Goal: Obtain resource: Download file/media

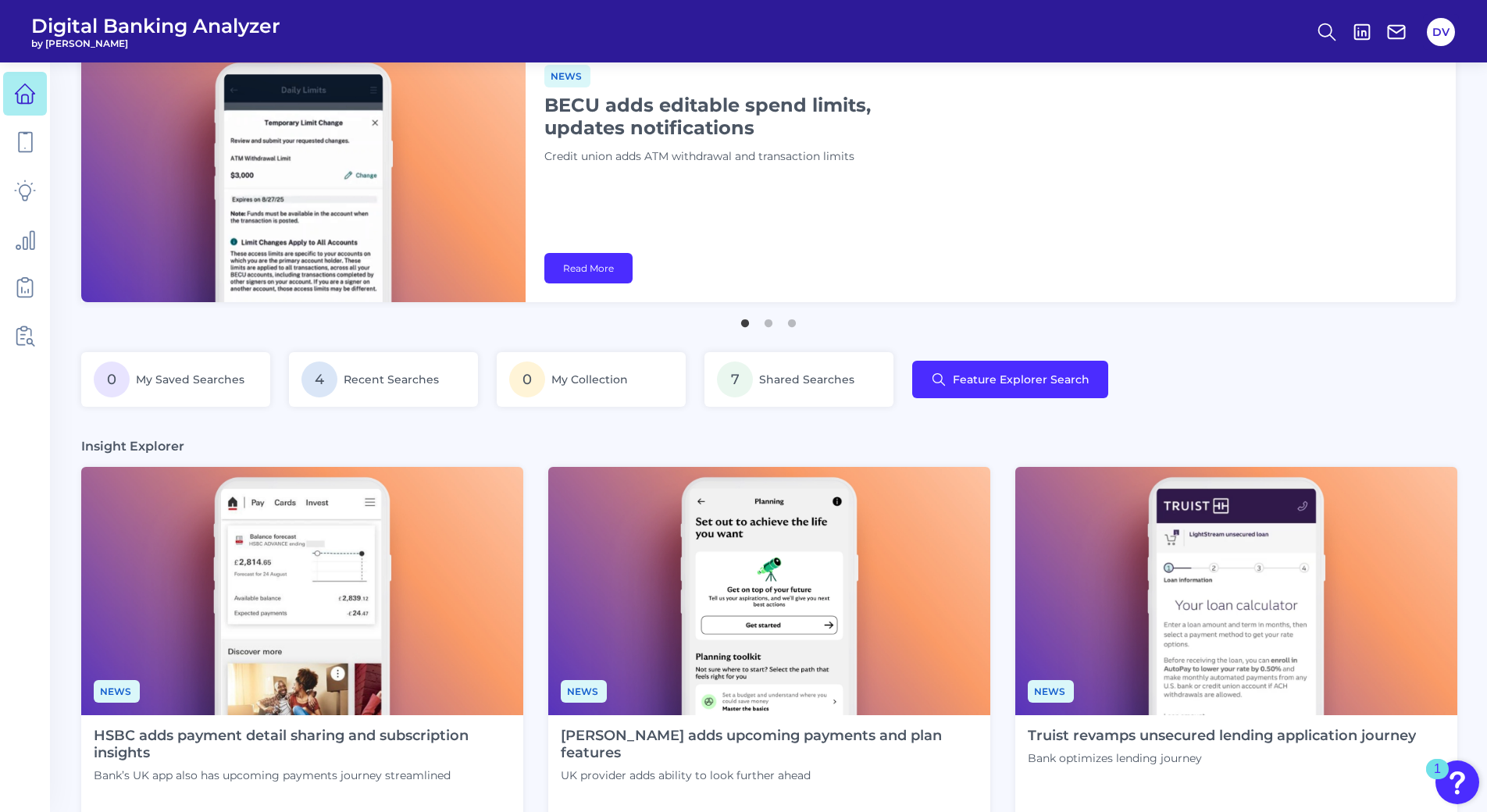
scroll to position [29, 0]
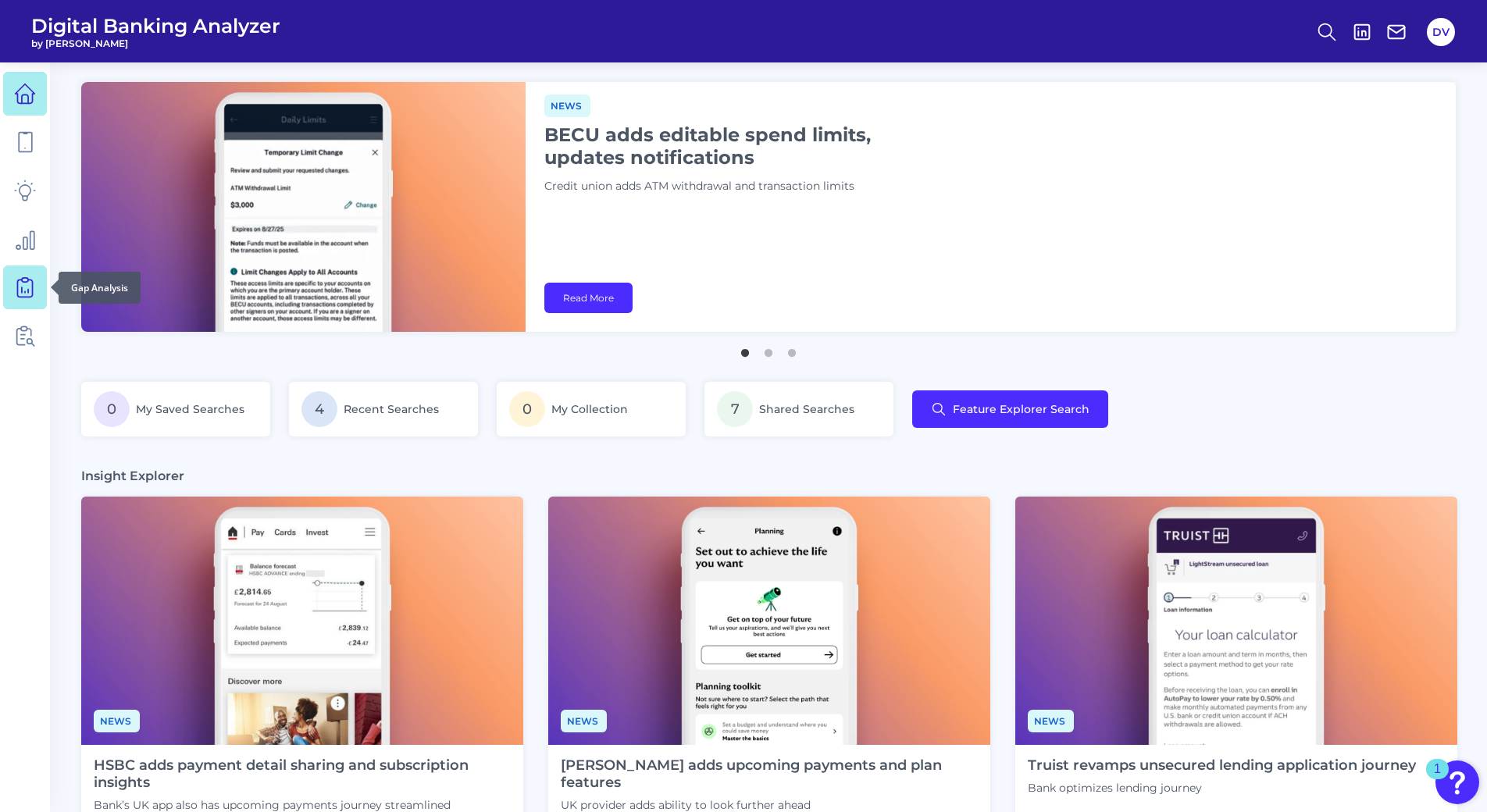
click at [22, 274] on link at bounding box center [25, 288] width 44 height 44
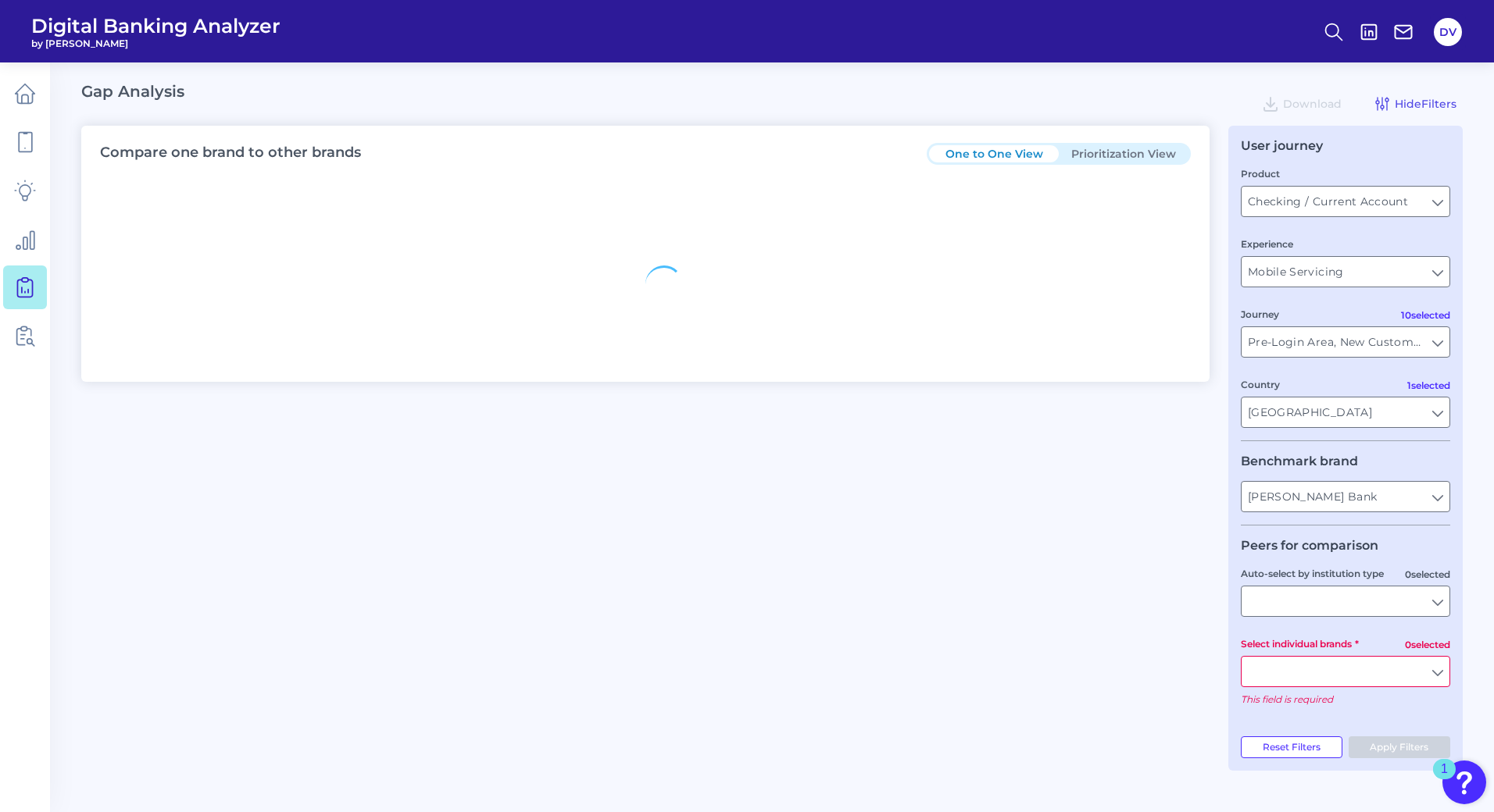
type input "All Countries"
type input "All Journeys"
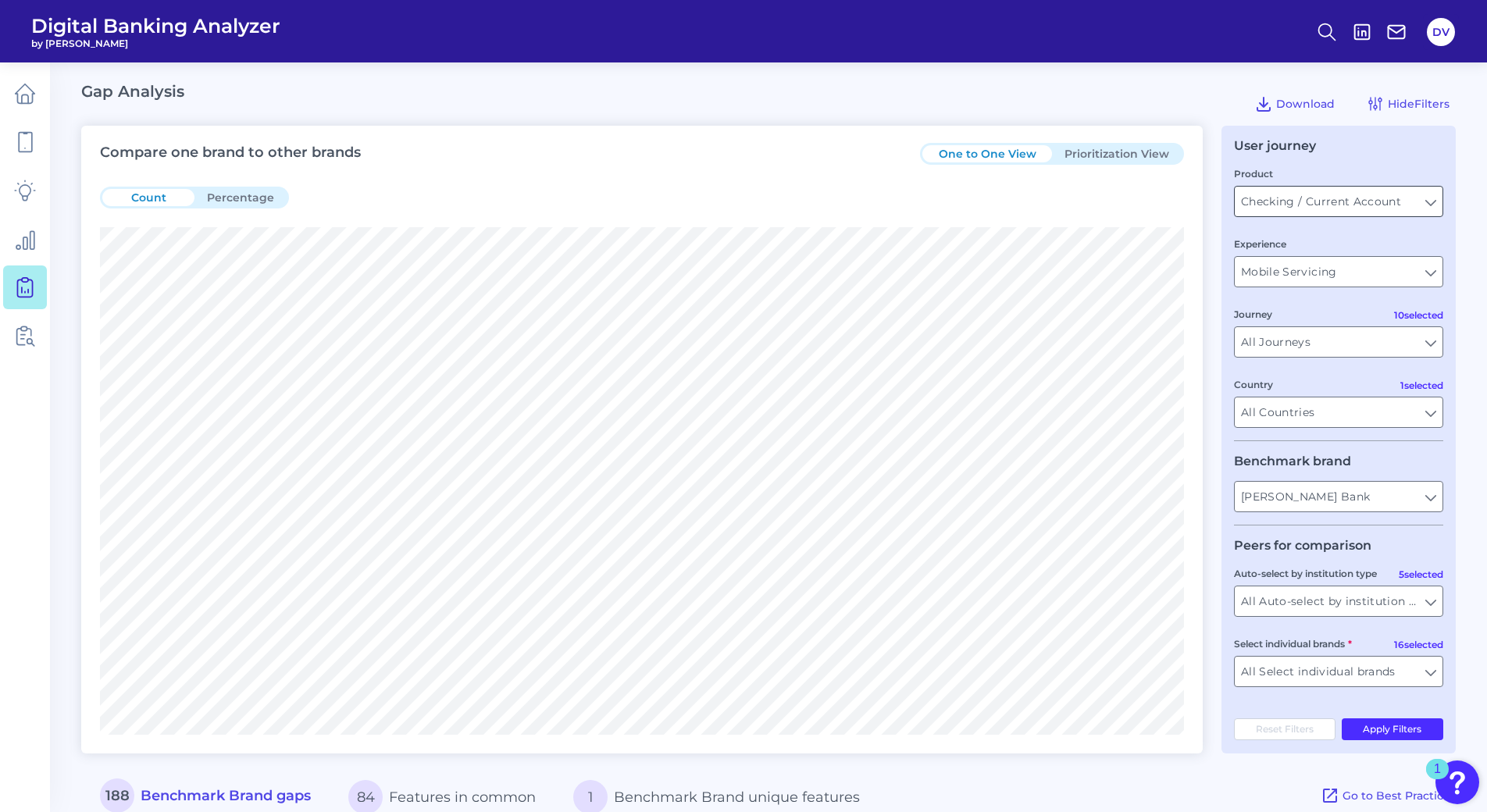
click at [1408, 199] on input "Checking / Current Account" at bounding box center [1338, 201] width 208 height 30
click at [1339, 268] on span "Business Bank Account" at bounding box center [1312, 273] width 129 height 14
type input "Business Bank Account"
click at [1438, 261] on input "Mobile Servicing" at bounding box center [1338, 272] width 208 height 30
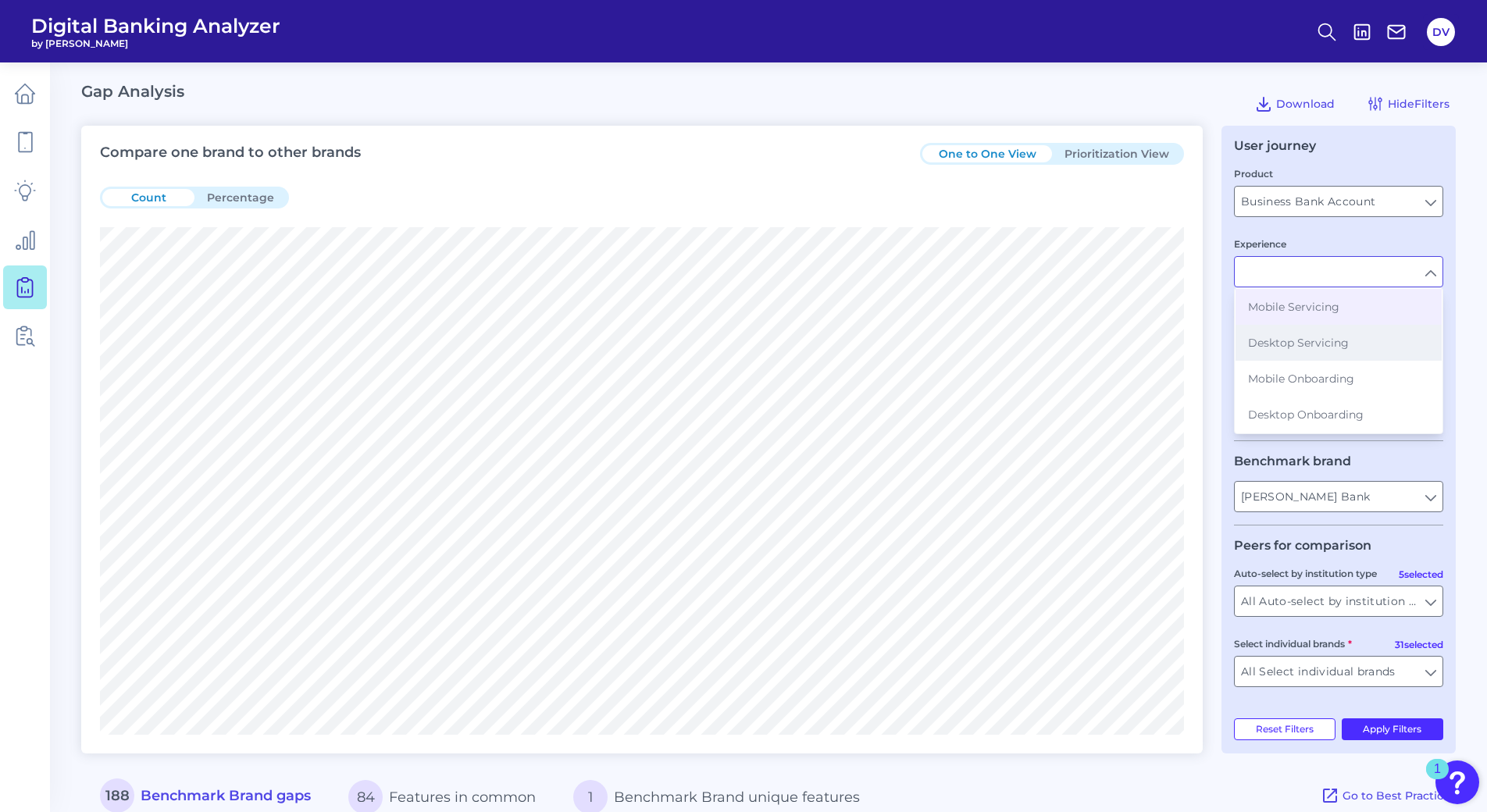
click at [1309, 341] on span "Desktop Servicing" at bounding box center [1298, 343] width 101 height 14
type input "Desktop Servicing"
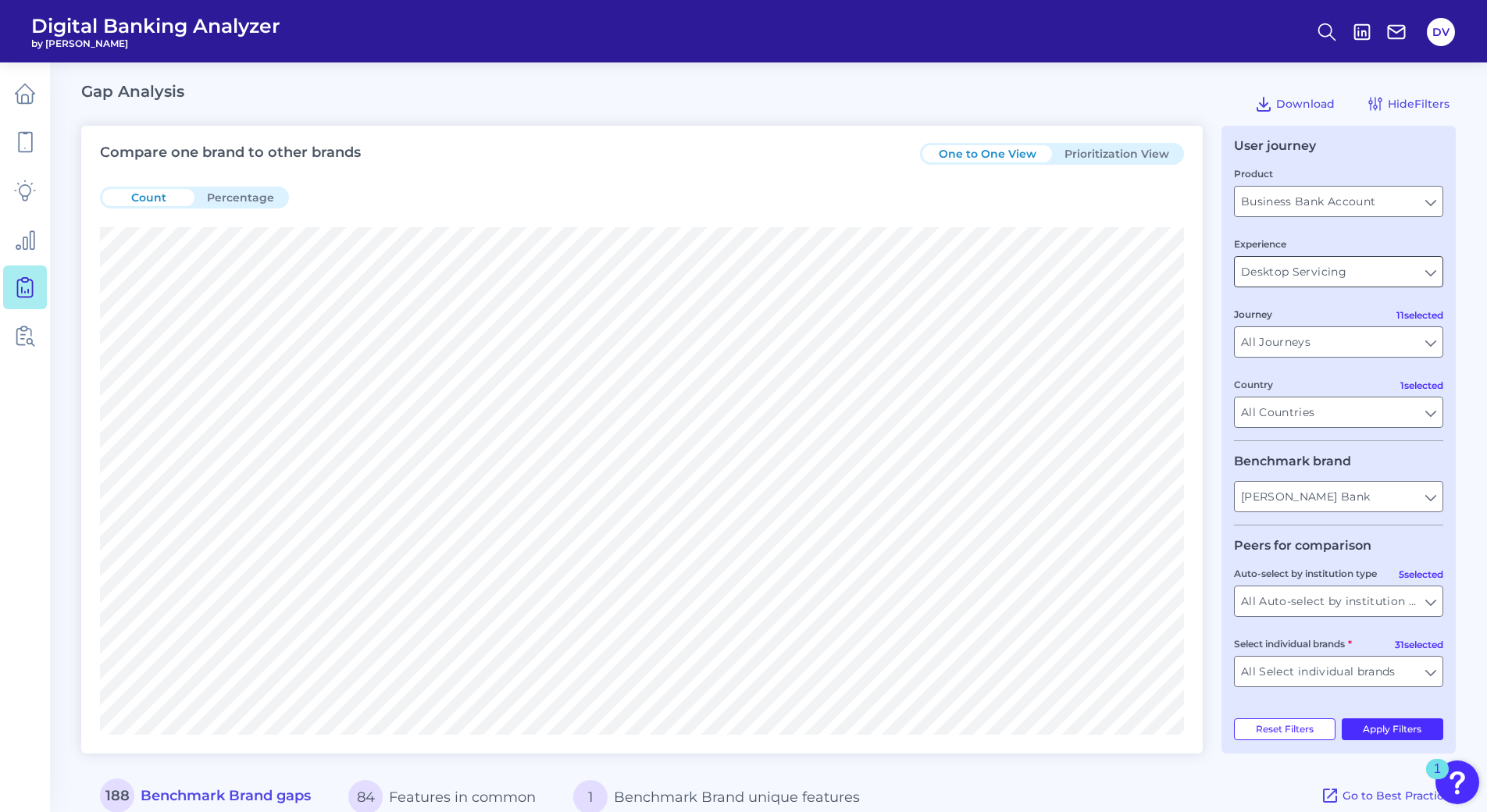
click at [1404, 279] on input "Desktop Servicing" at bounding box center [1338, 272] width 208 height 30
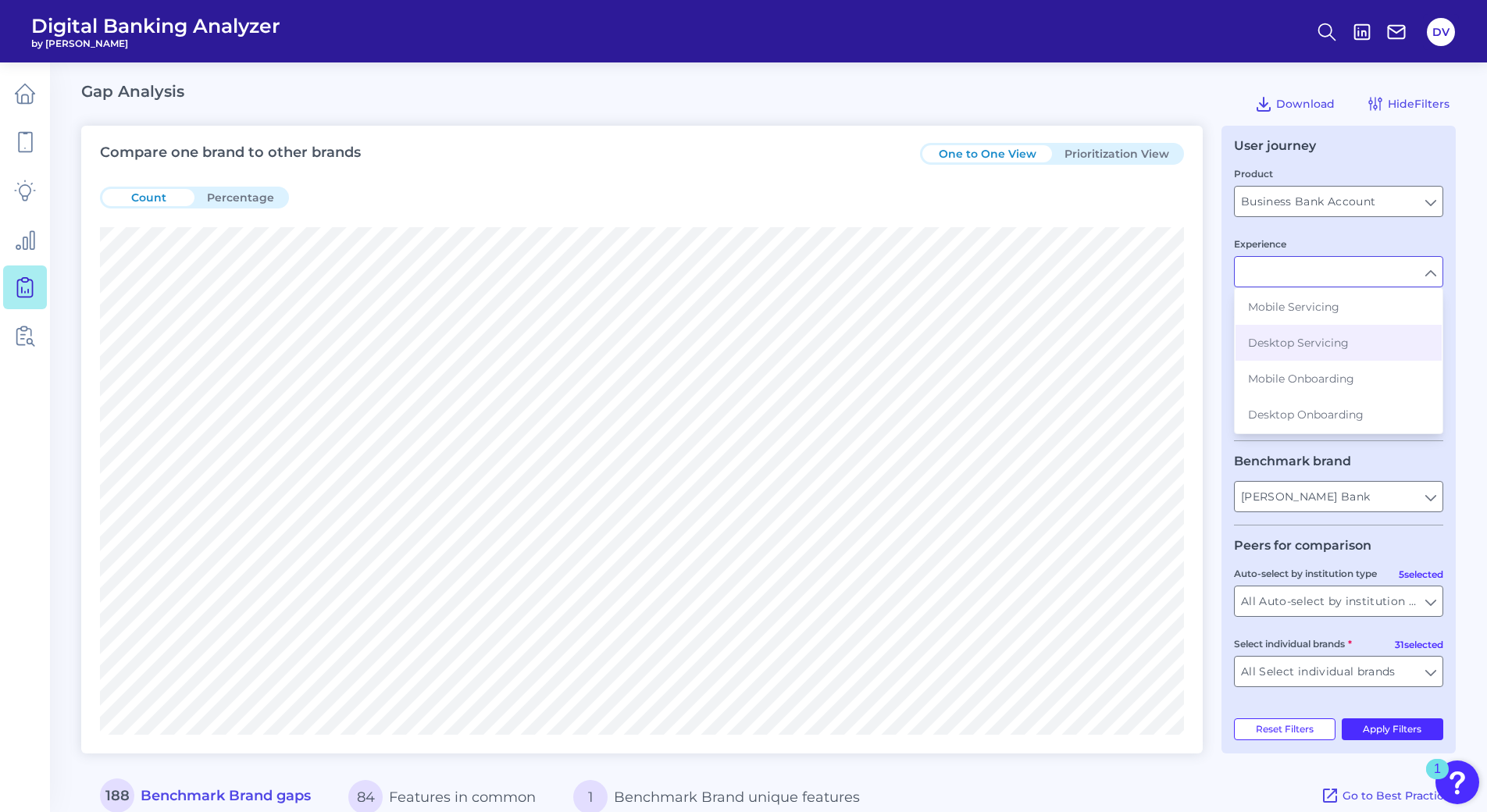
click at [1404, 279] on input "Experience" at bounding box center [1338, 272] width 208 height 30
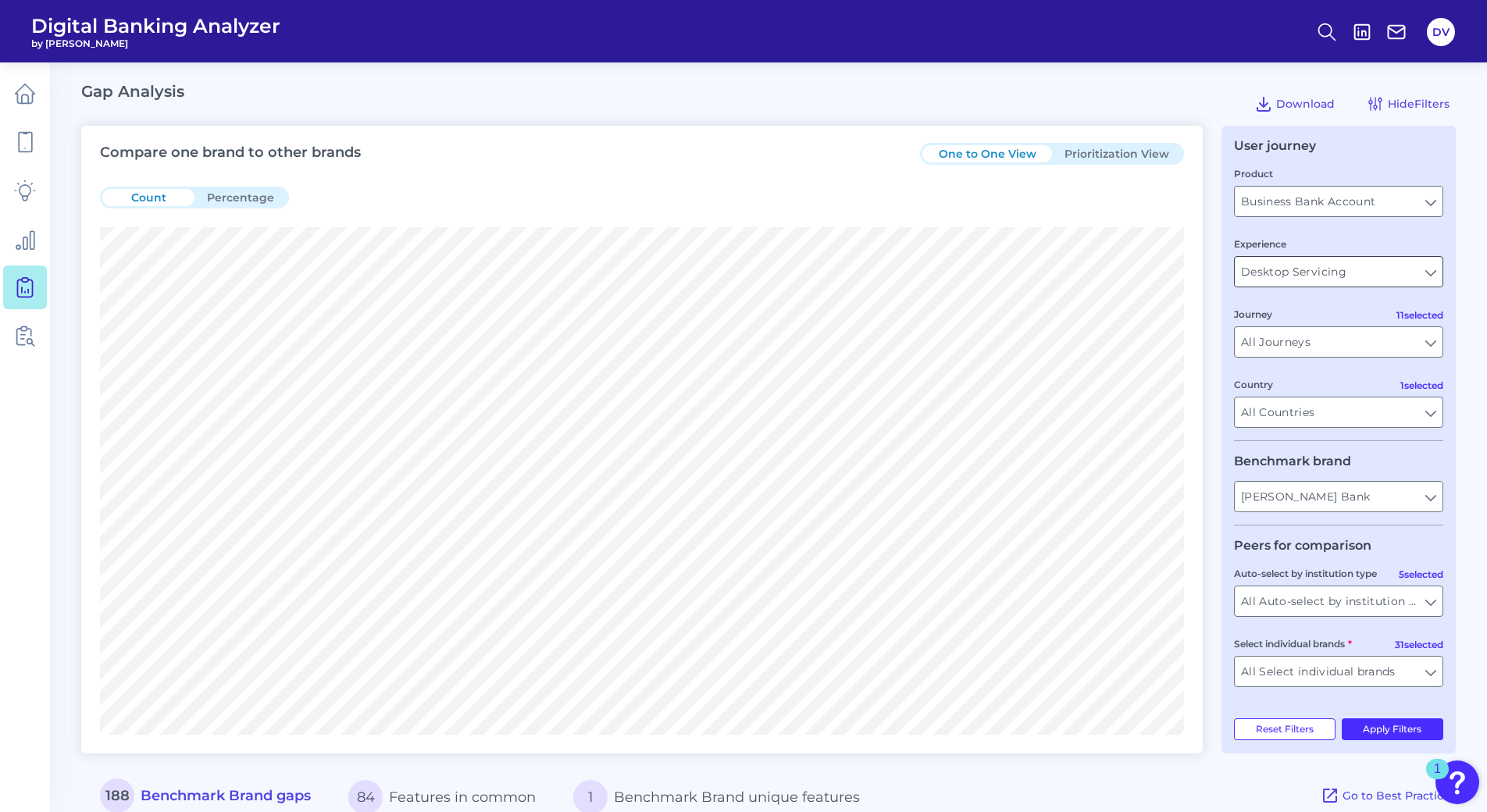
type input "Desktop Servicing"
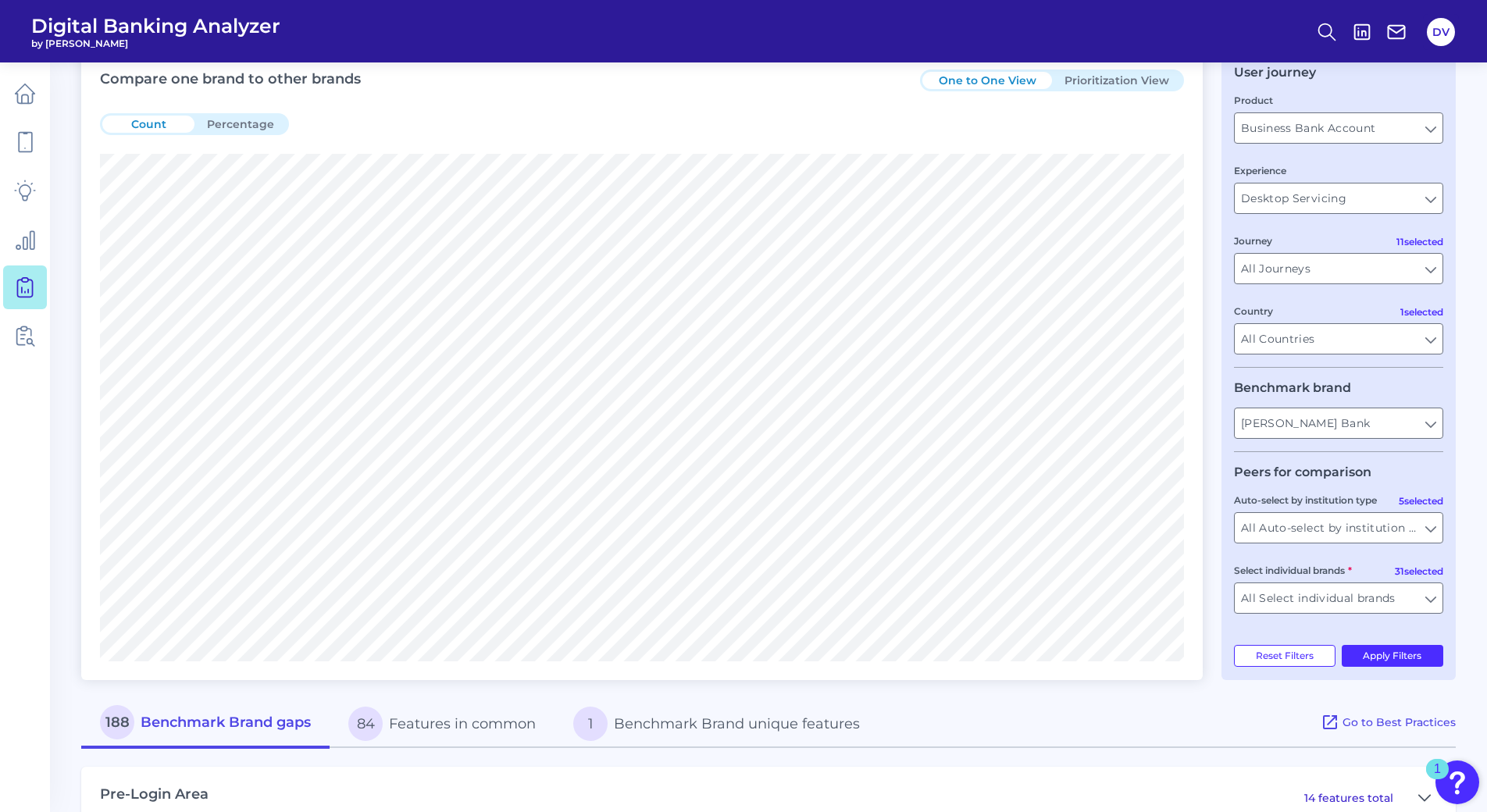
scroll to position [74, 0]
click at [1429, 201] on input "Desktop Servicing" at bounding box center [1338, 198] width 208 height 30
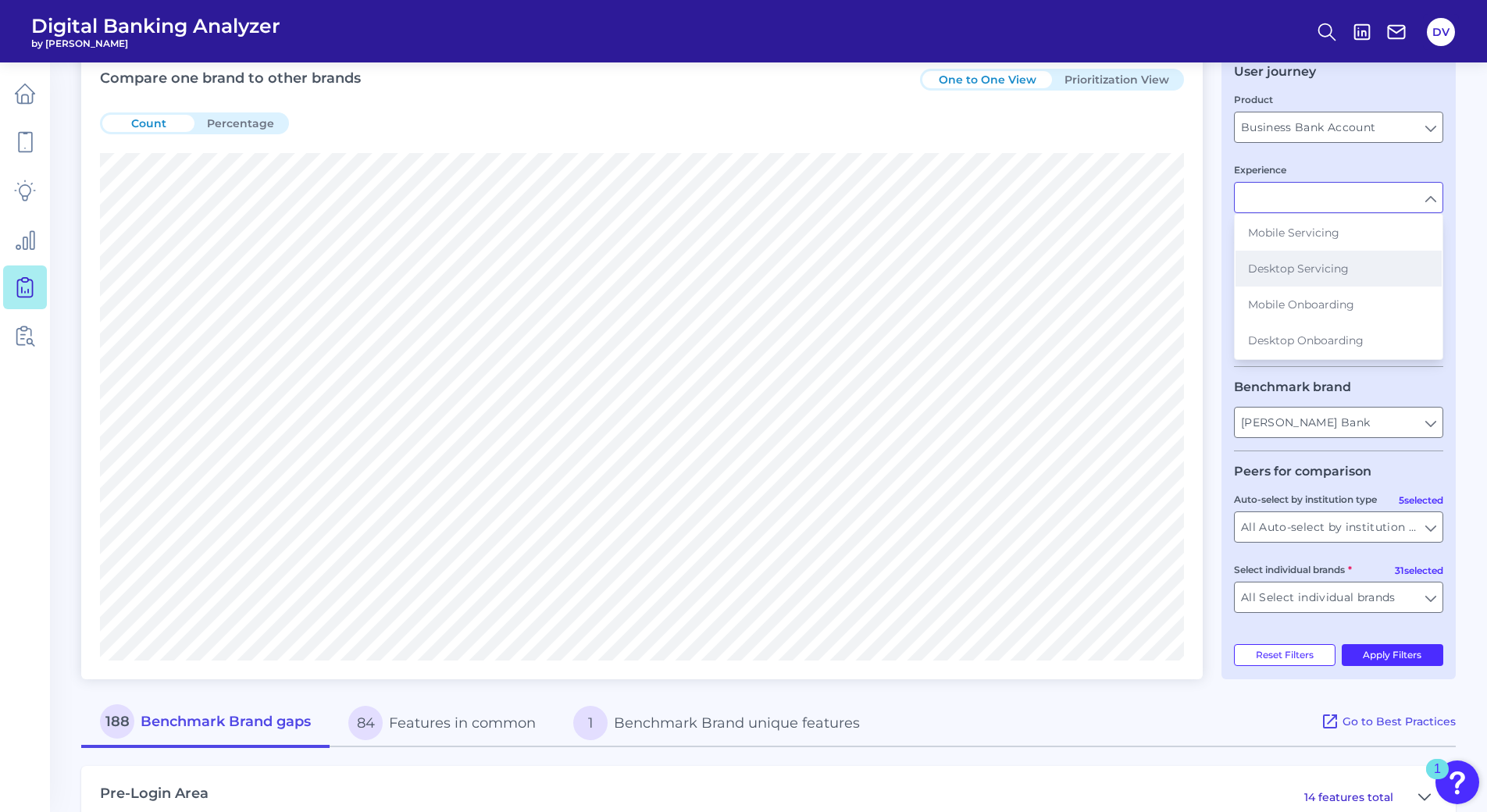
click at [1326, 270] on span "Desktop Servicing" at bounding box center [1298, 269] width 101 height 14
type input "Desktop Servicing"
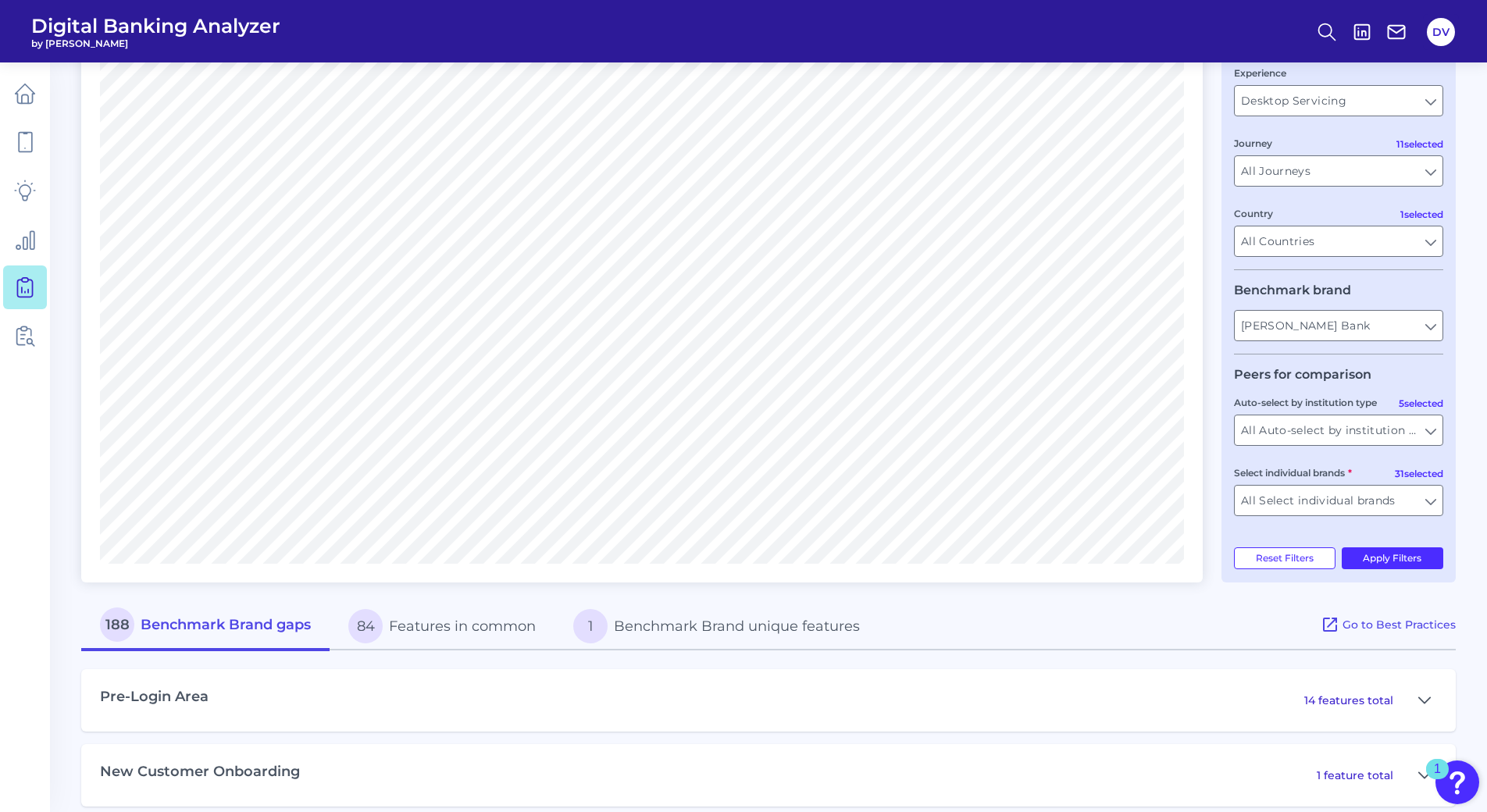
scroll to position [172, 0]
click at [1380, 556] on button "Apply Filters" at bounding box center [1393, 557] width 103 height 22
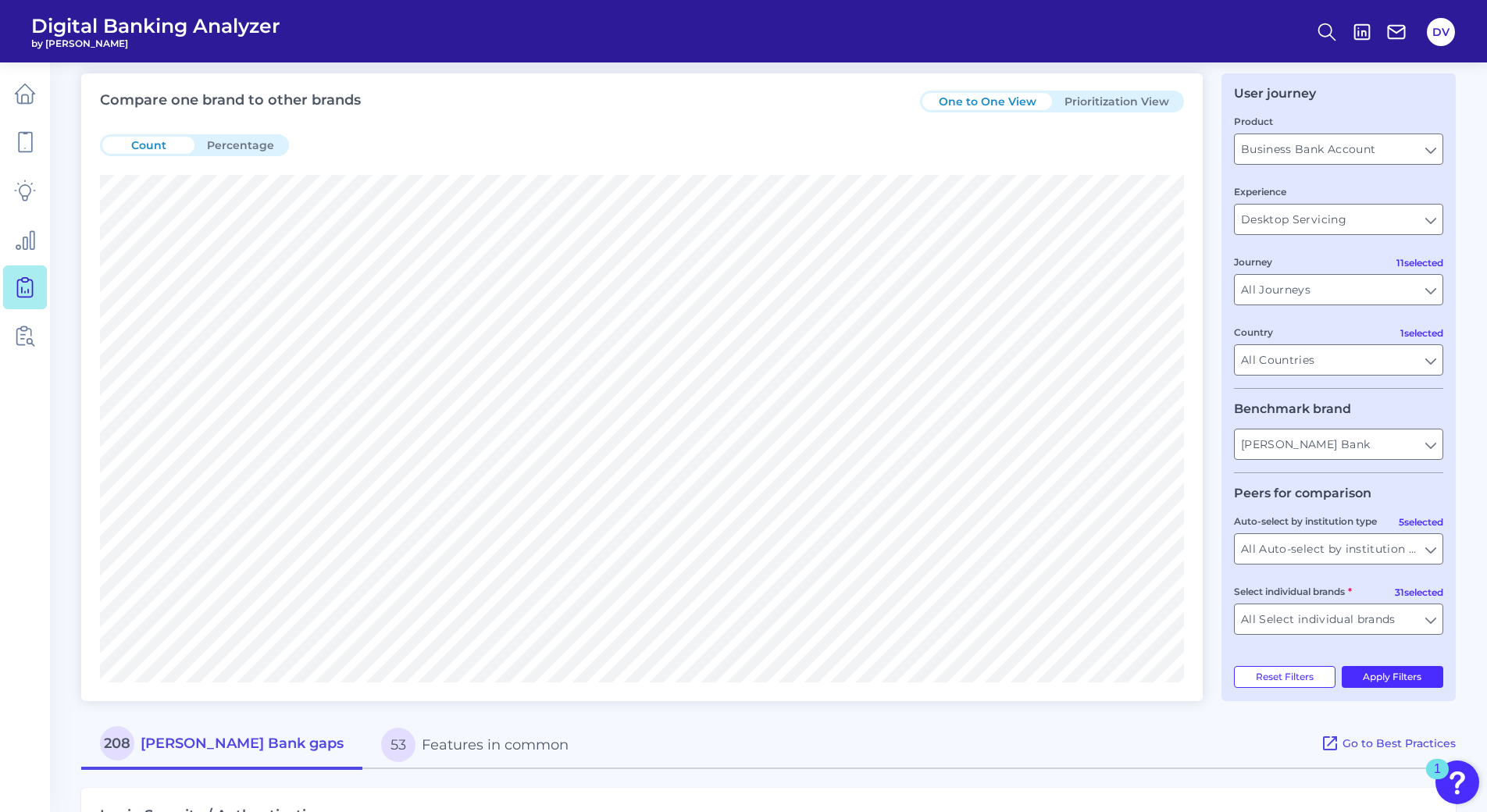
scroll to position [52, 0]
click at [1333, 225] on input "Desktop Servicing" at bounding box center [1338, 220] width 208 height 30
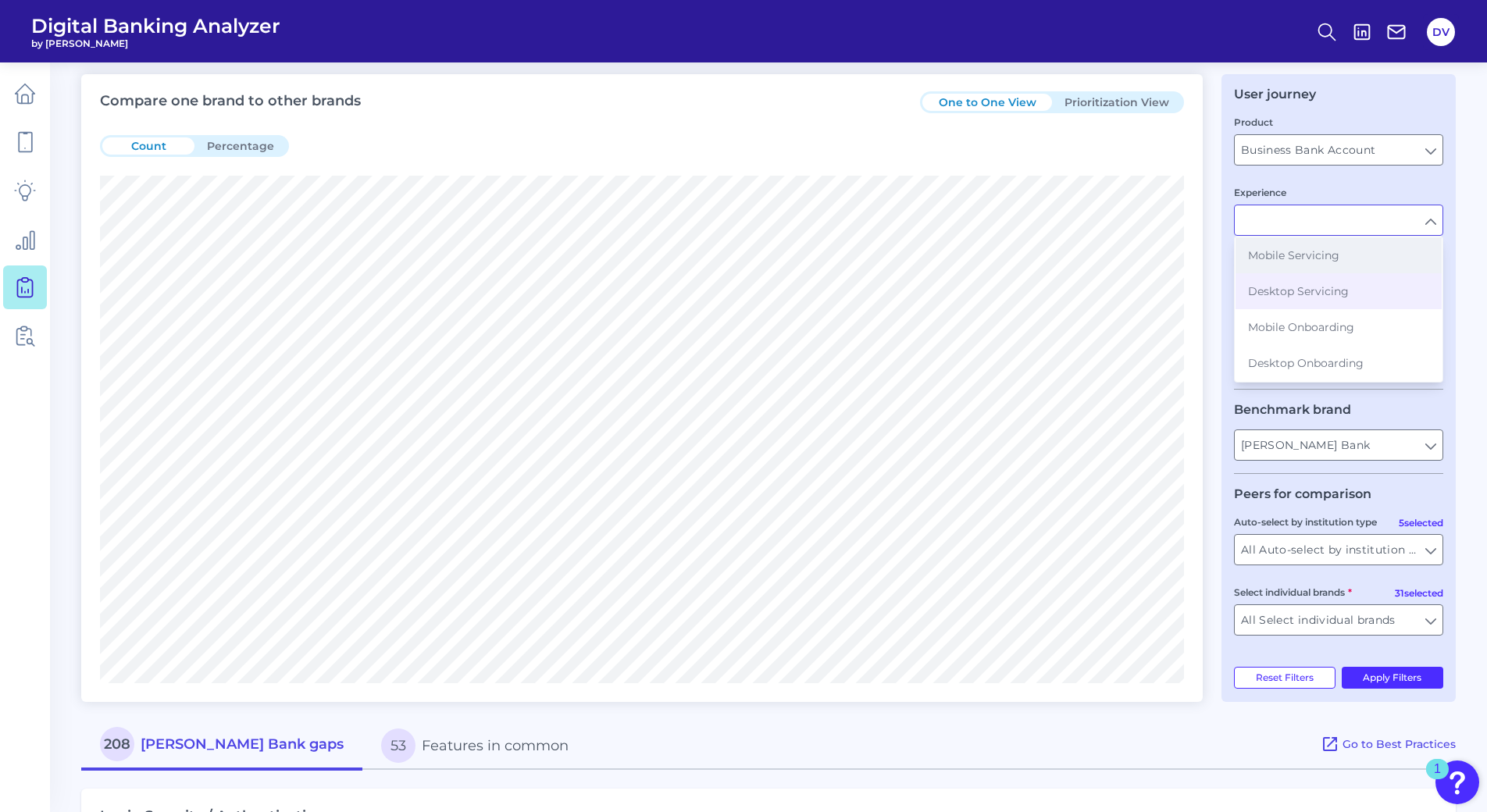
click at [1289, 258] on span "Mobile Servicing" at bounding box center [1293, 256] width 92 height 14
type input "Mobile Servicing"
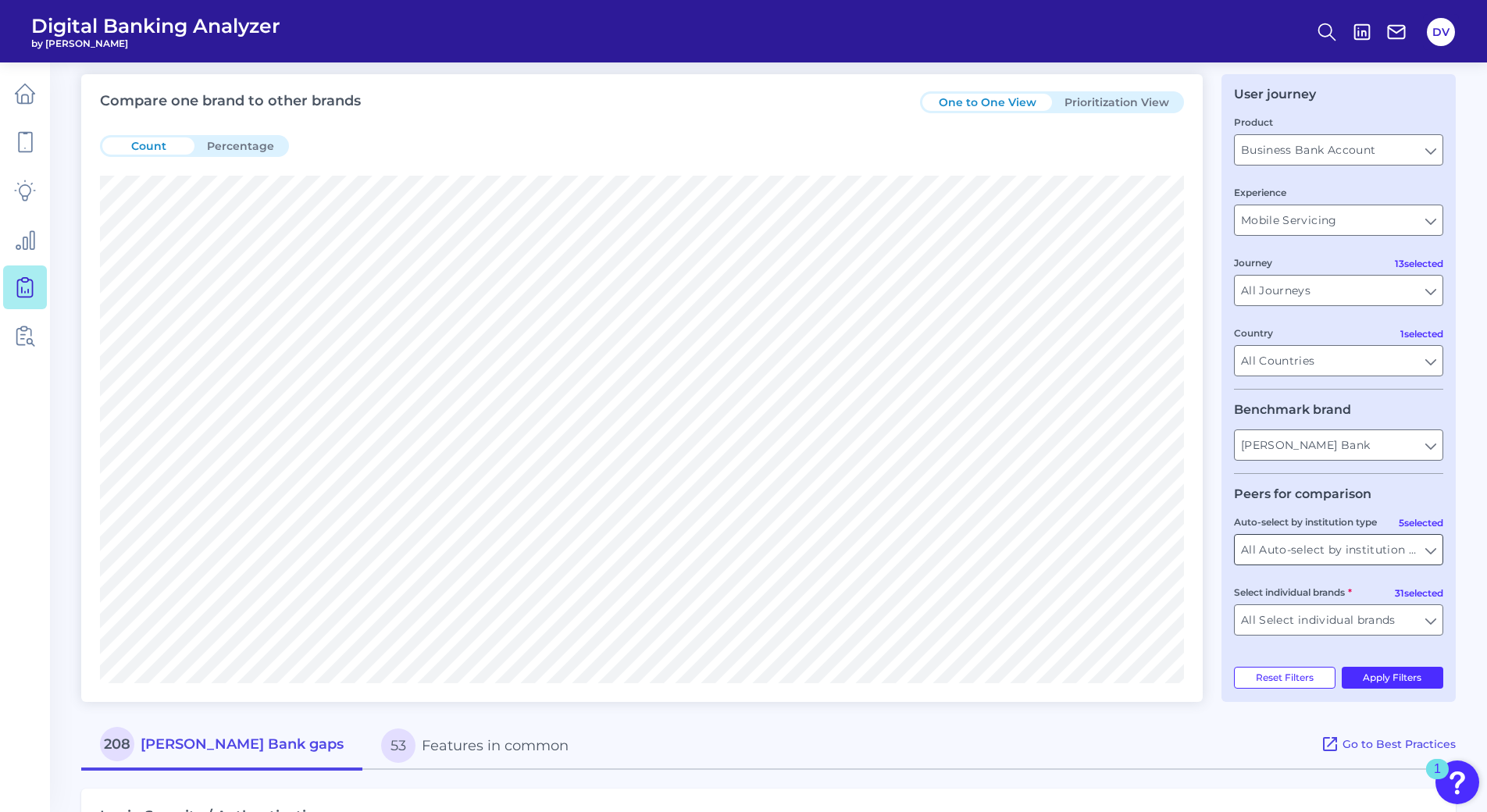
click at [1351, 557] on input "All Auto-select by institution types" at bounding box center [1338, 549] width 208 height 30
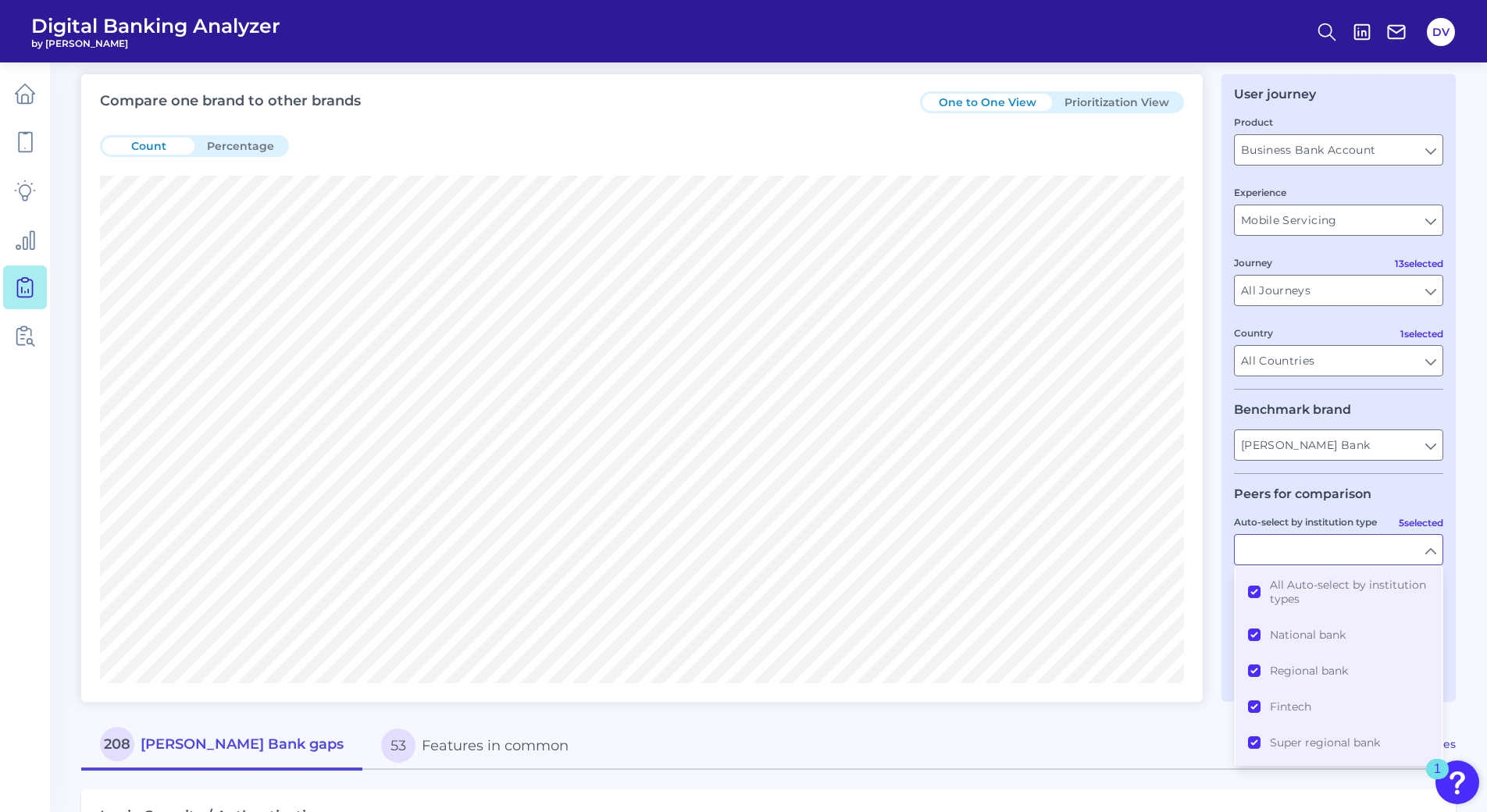
click at [1431, 552] on input "Auto-select by institution type" at bounding box center [1338, 549] width 208 height 30
type input "All Auto-select by institution types"
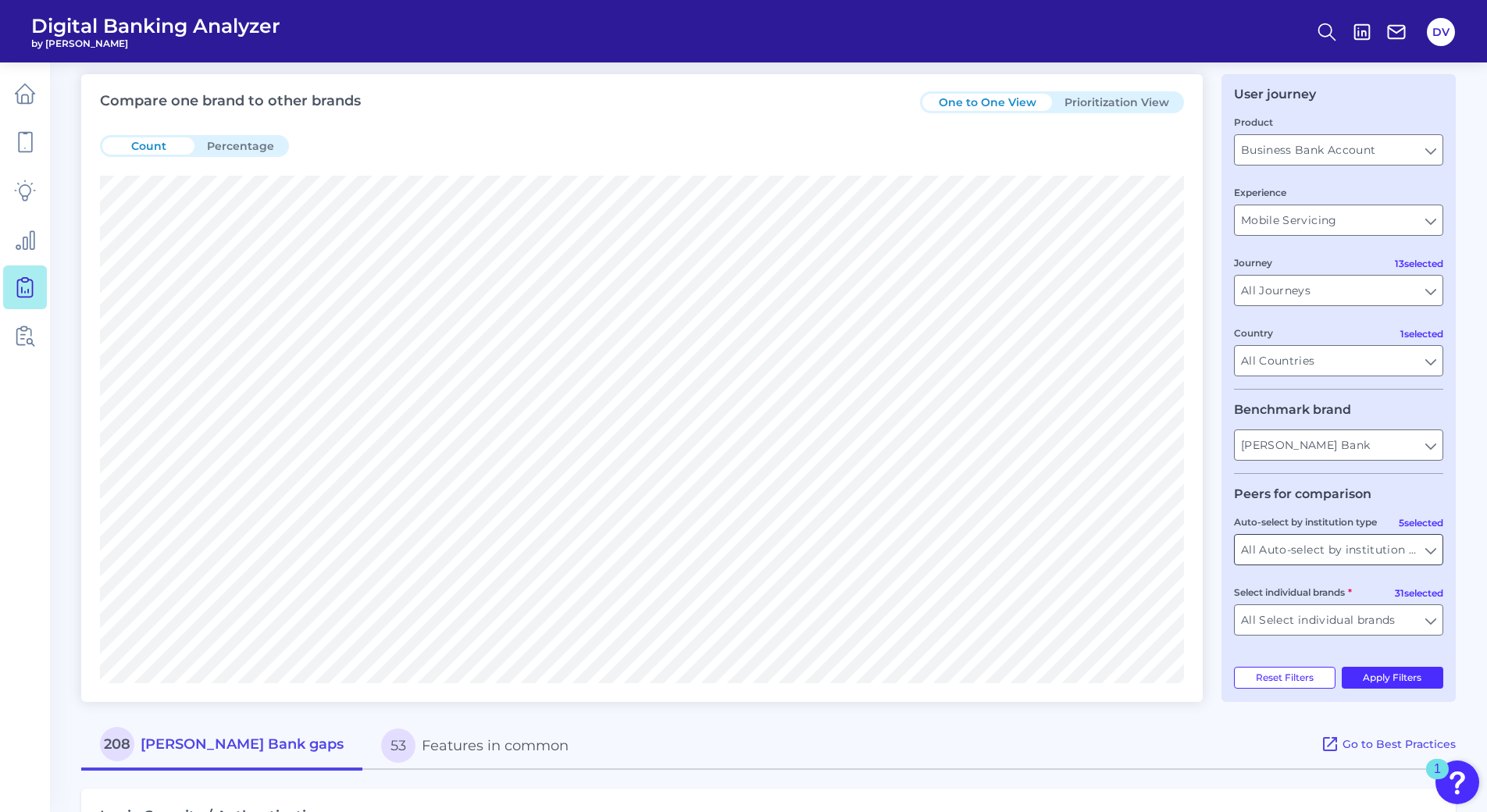
click at [1426, 553] on input "All Auto-select by institution types" at bounding box center [1338, 549] width 208 height 30
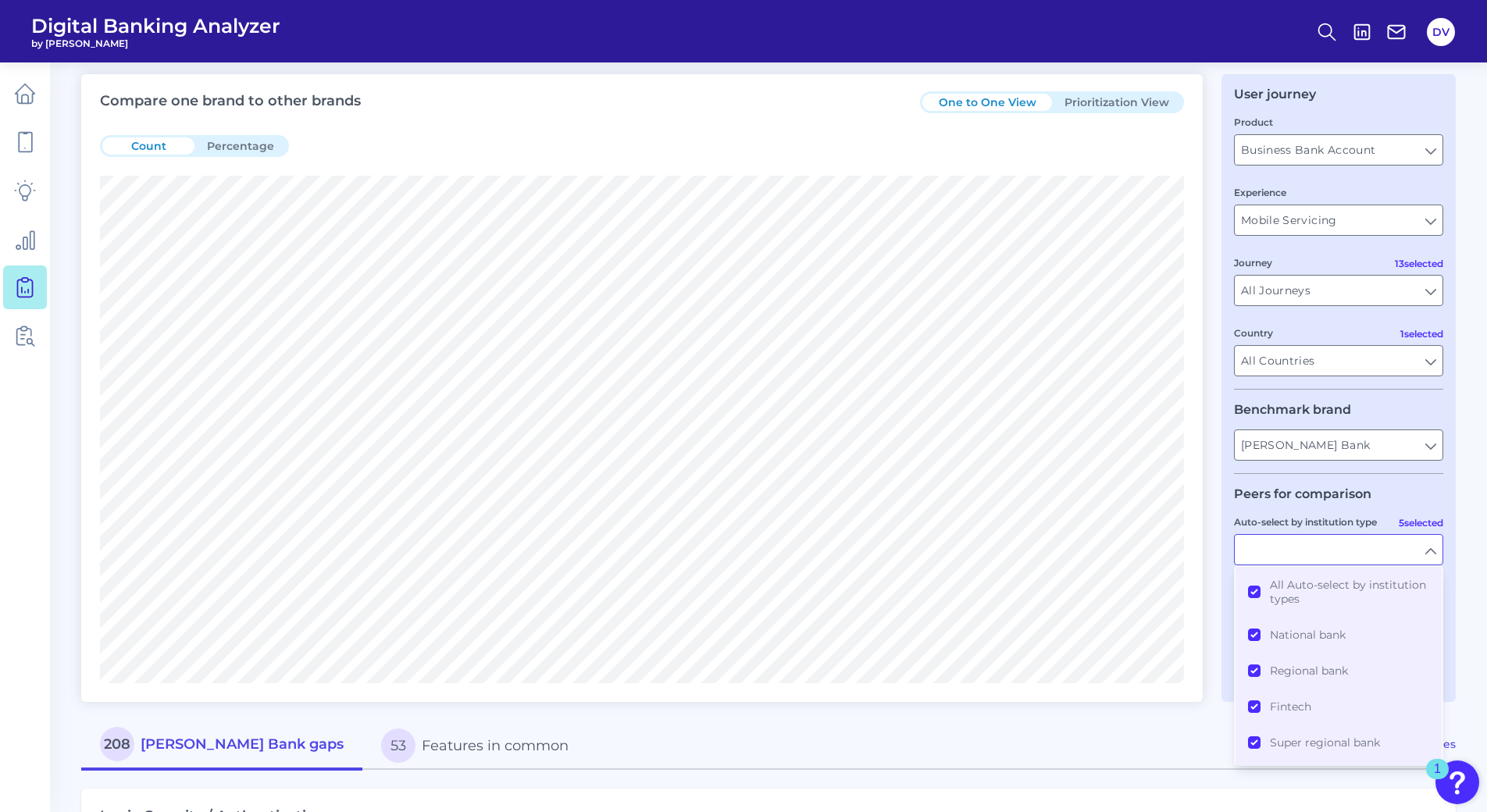
click at [1426, 553] on input "Auto-select by institution type" at bounding box center [1338, 549] width 208 height 30
type input "All Auto-select by institution types"
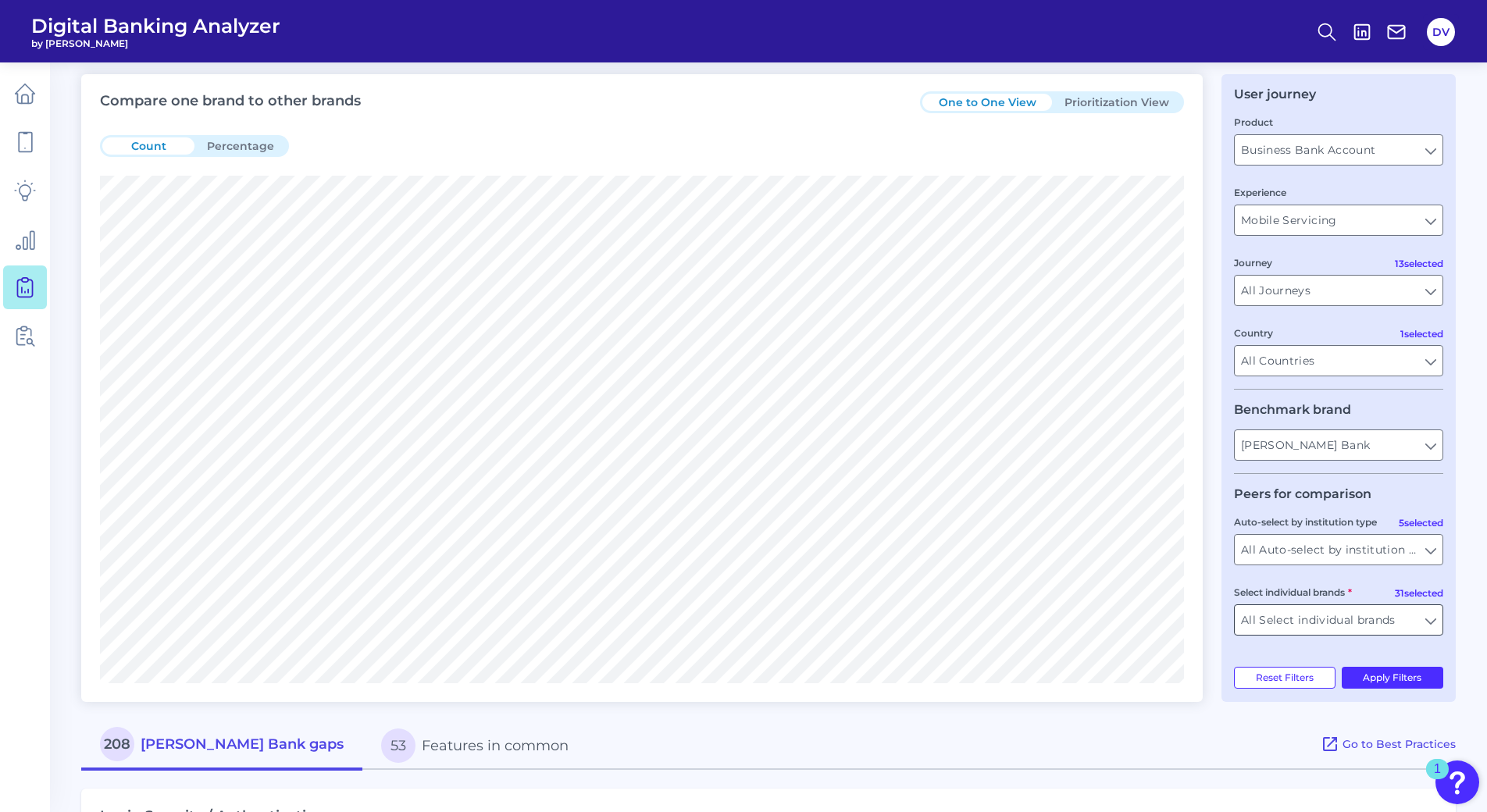
click at [1425, 622] on input "All Select individual brands" at bounding box center [1338, 620] width 208 height 30
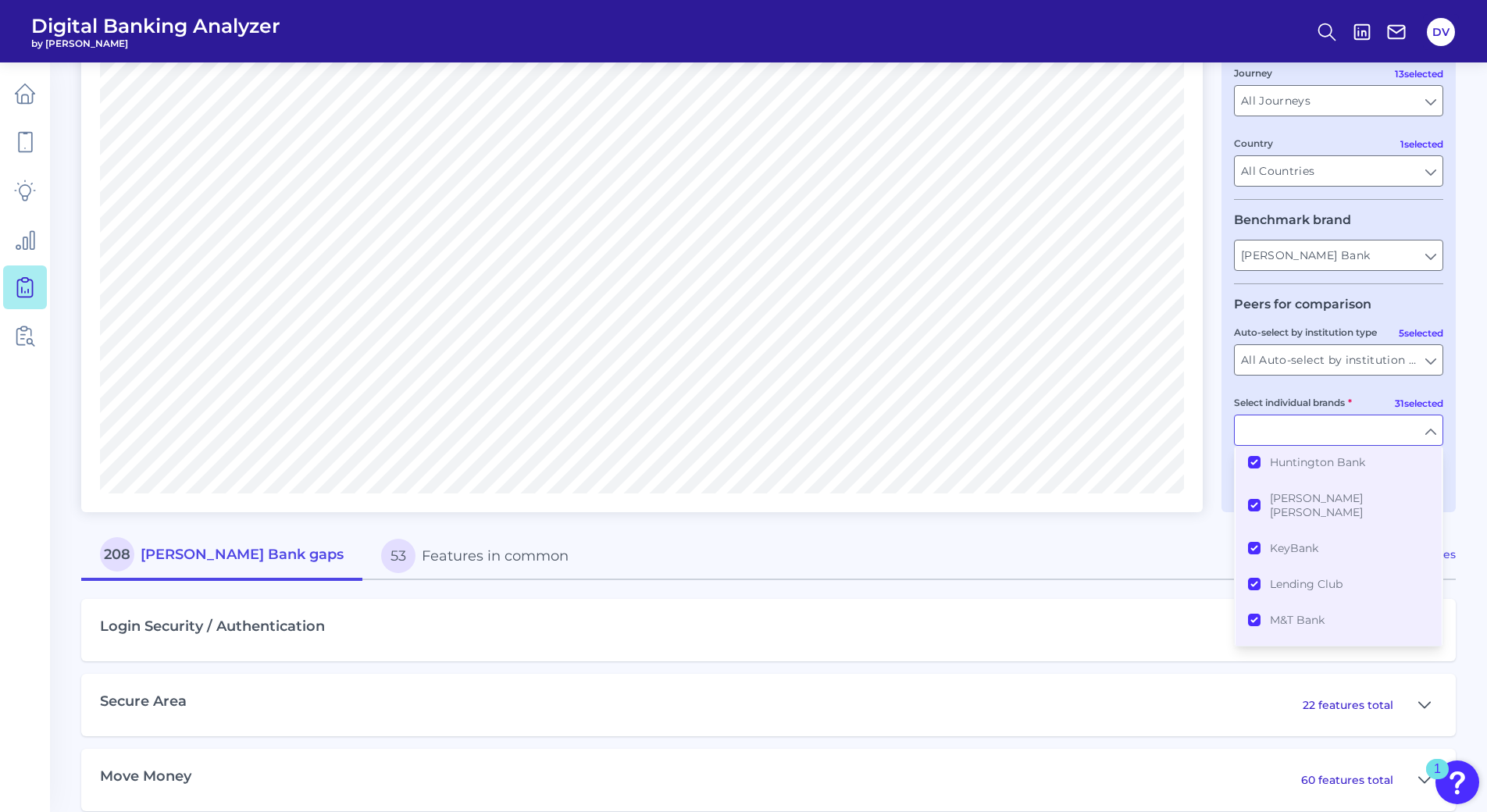
scroll to position [510, 0]
click at [1427, 431] on input "Select individual brands" at bounding box center [1338, 430] width 208 height 30
type input "All Select individual brands"
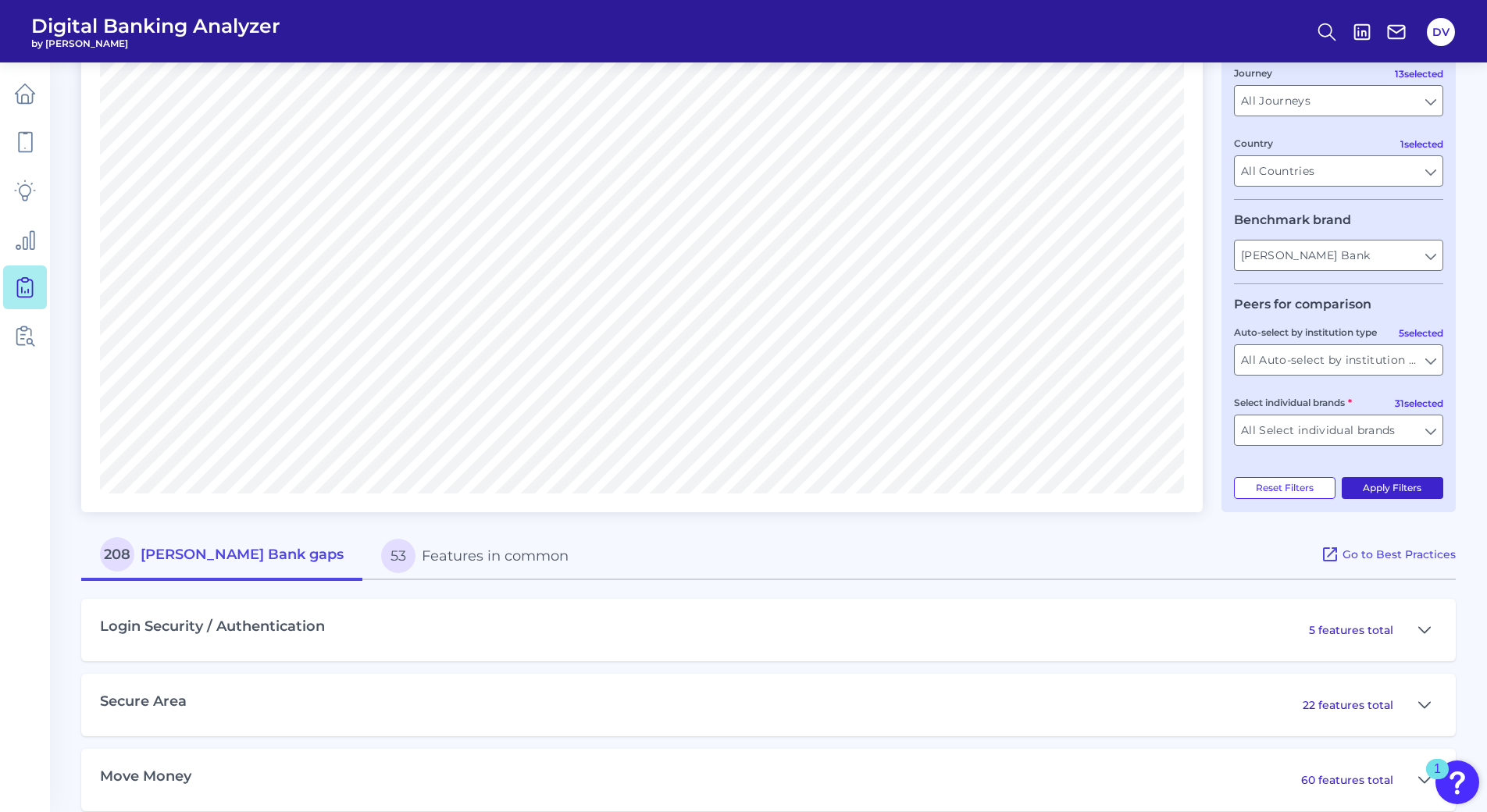
click at [1398, 484] on button "Apply Filters" at bounding box center [1393, 488] width 103 height 22
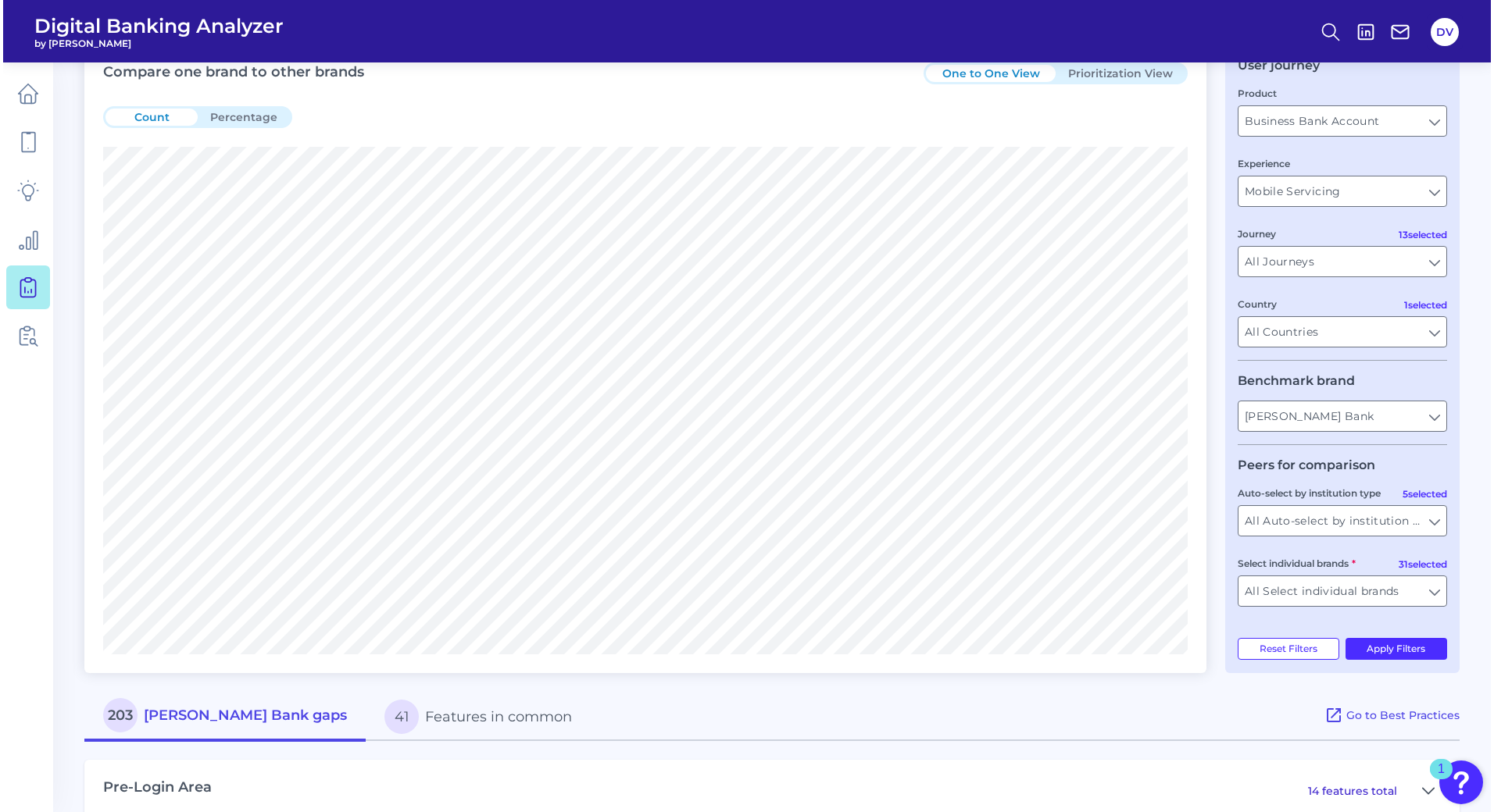
scroll to position [0, 0]
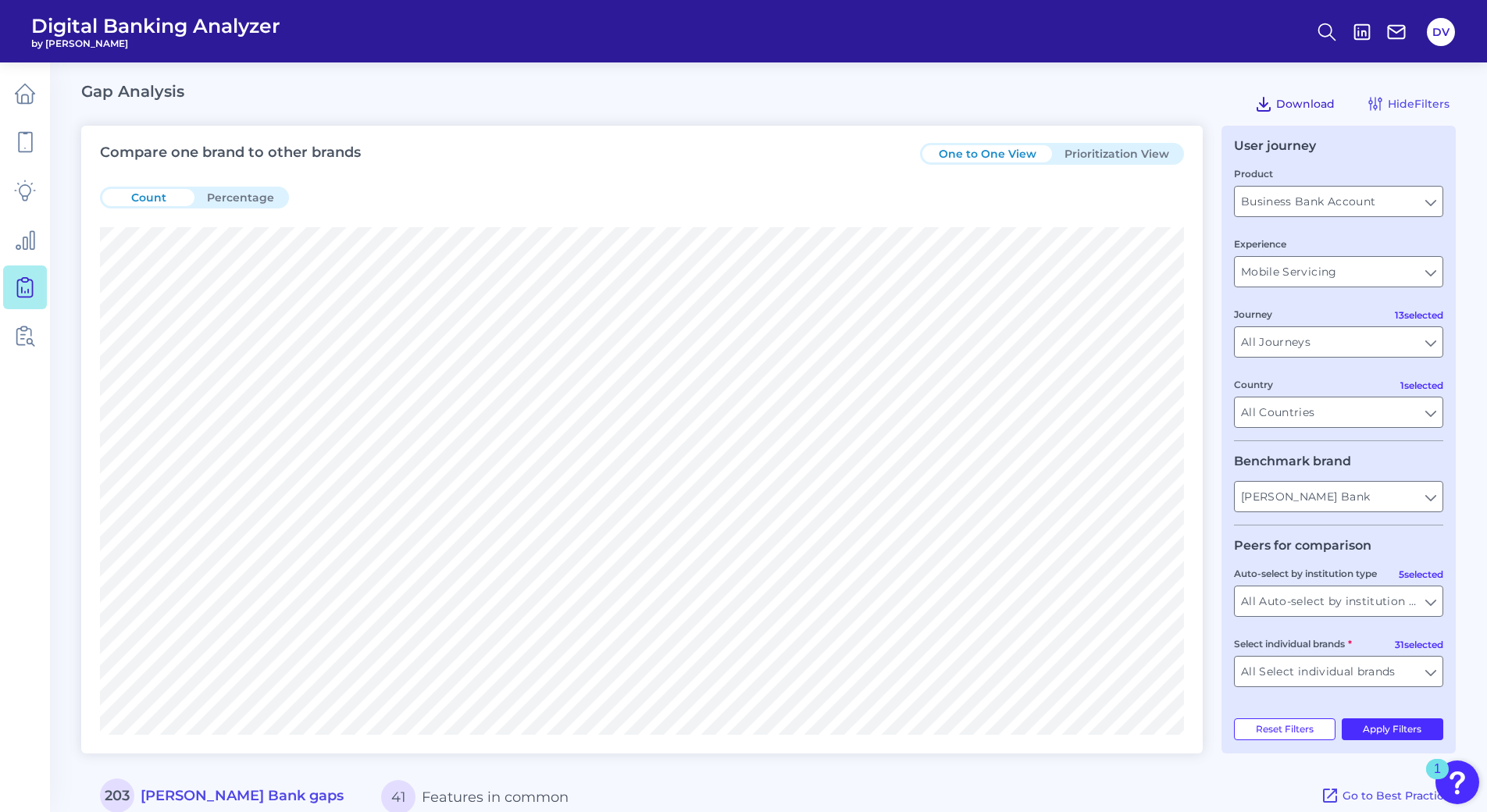
click at [1275, 102] on button "Download" at bounding box center [1294, 104] width 93 height 25
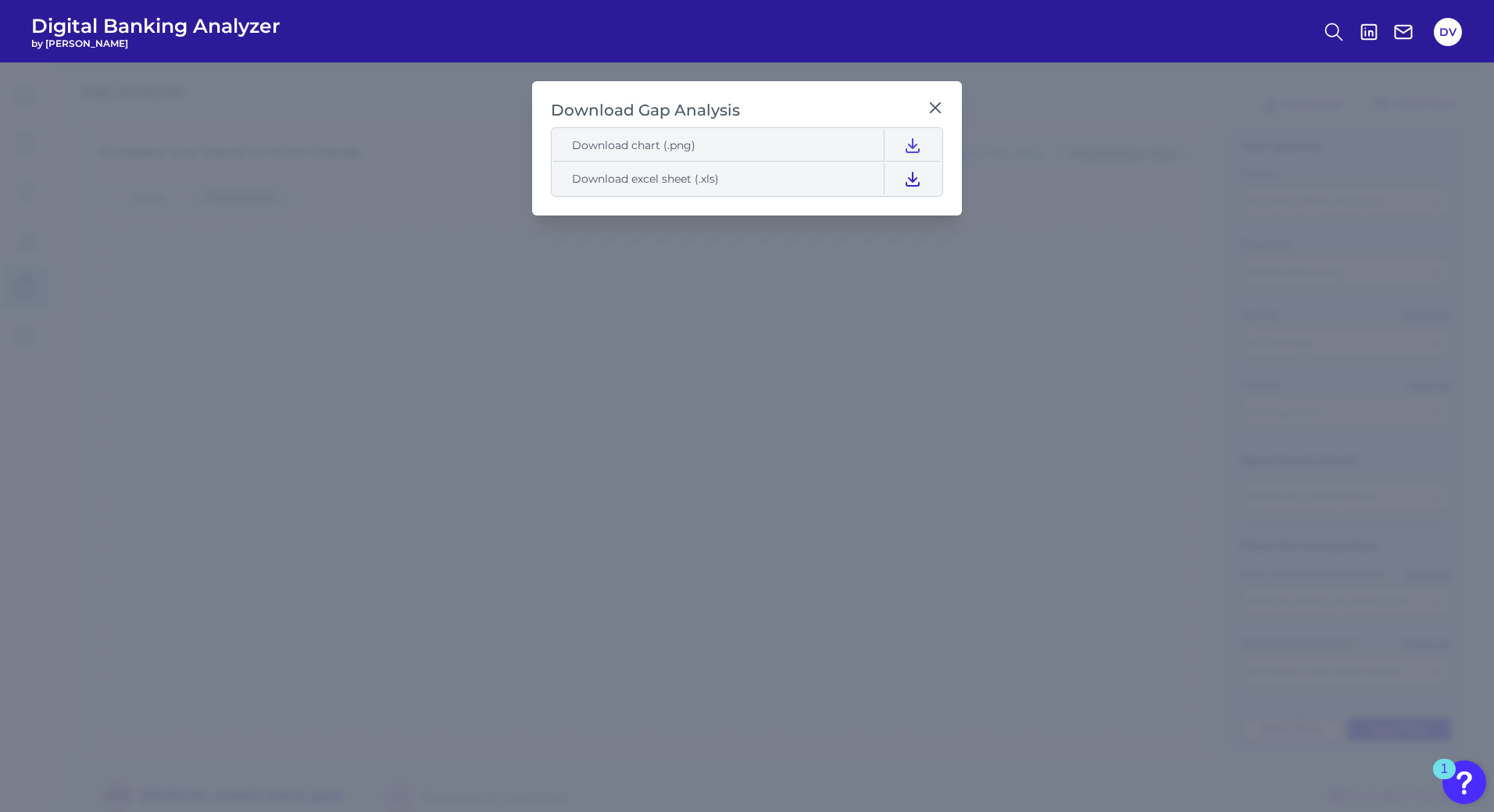
click at [919, 178] on icon at bounding box center [913, 179] width 19 height 19
